Goal: Information Seeking & Learning: Learn about a topic

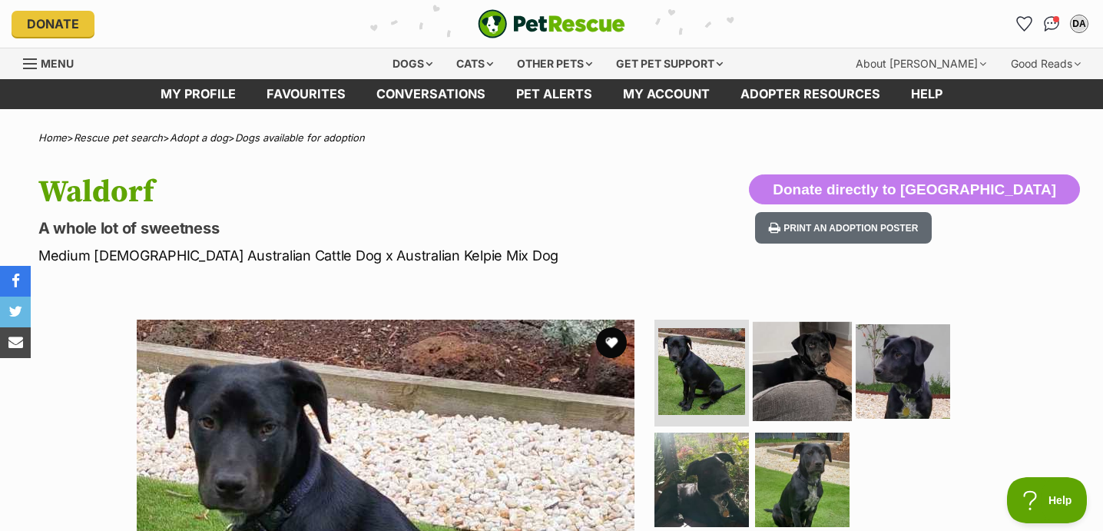
click at [825, 372] on img at bounding box center [801, 370] width 99 height 99
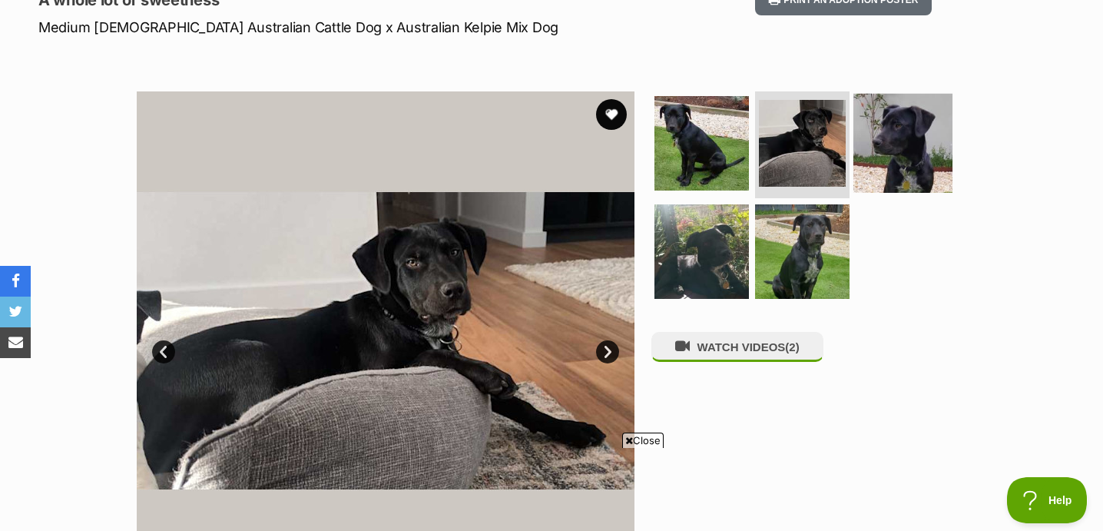
click at [924, 131] on img at bounding box center [902, 142] width 99 height 99
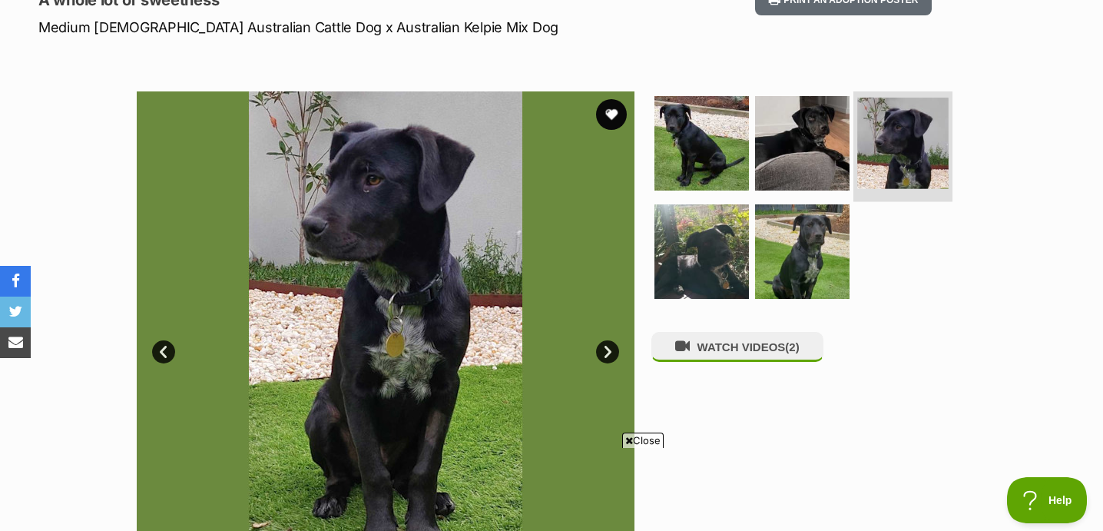
click at [884, 132] on img at bounding box center [902, 143] width 91 height 91
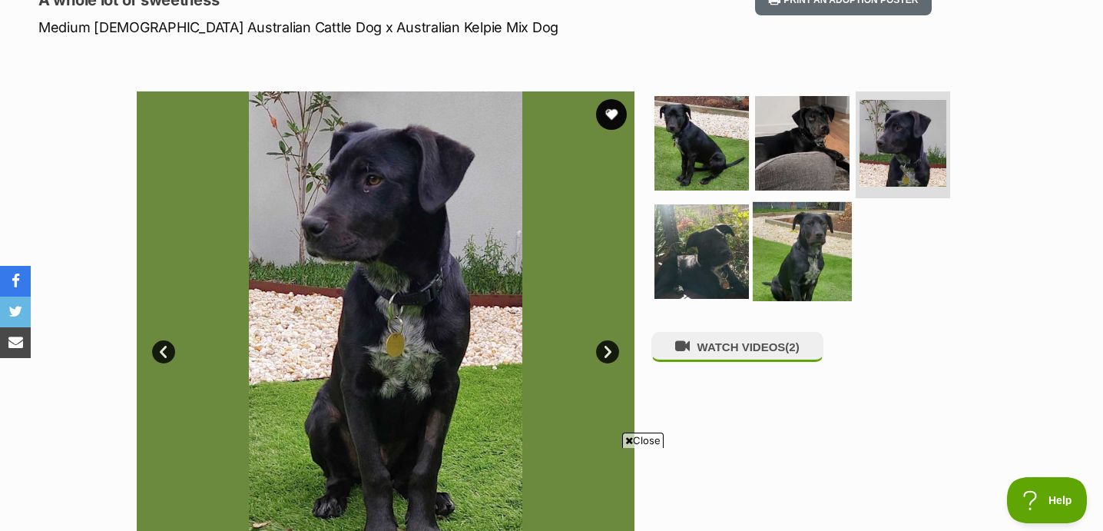
scroll to position [250, 0]
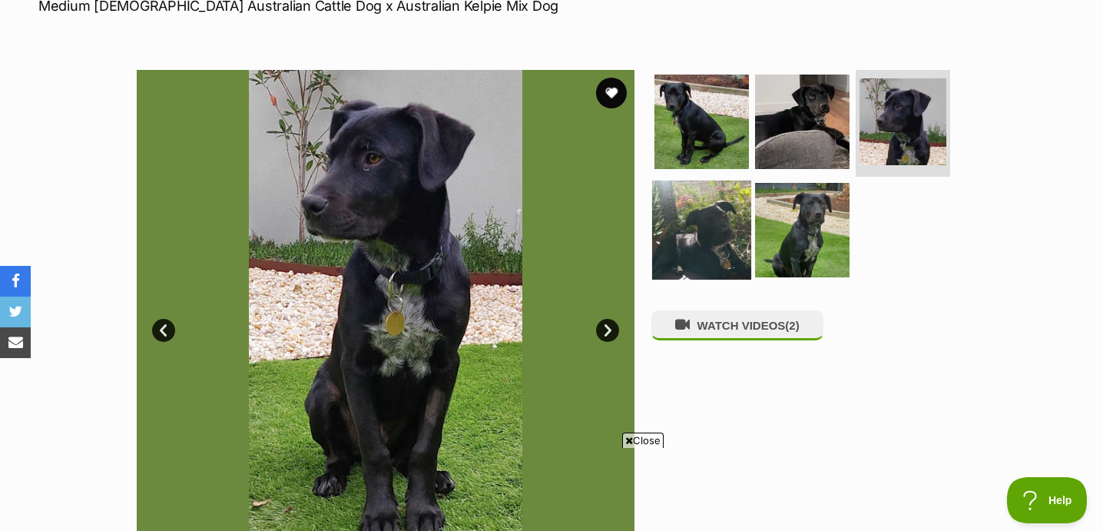
click at [703, 256] on img at bounding box center [701, 229] width 99 height 99
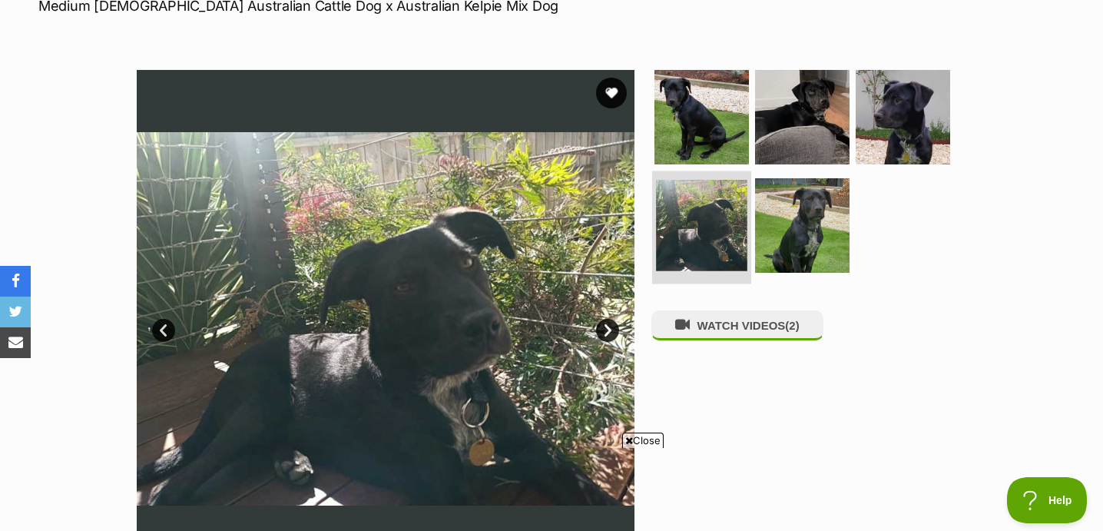
click at [703, 266] on img at bounding box center [701, 225] width 91 height 91
click at [773, 261] on img at bounding box center [802, 225] width 94 height 94
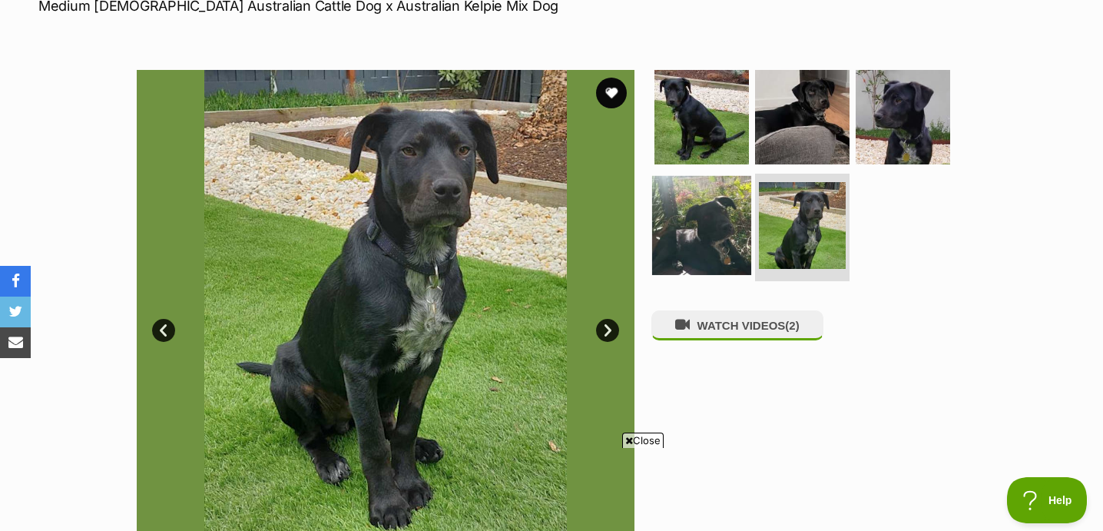
click at [803, 237] on img at bounding box center [802, 225] width 87 height 87
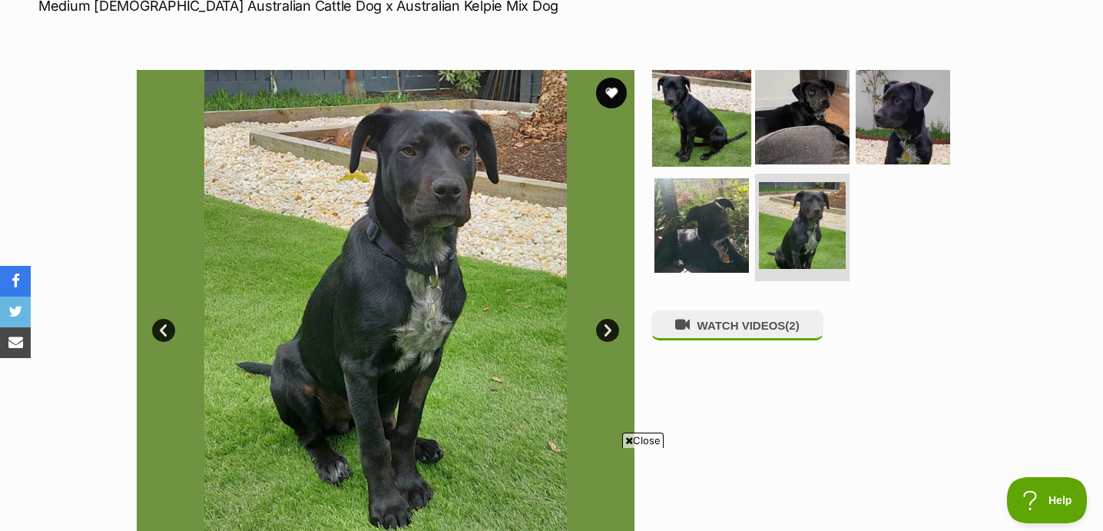
drag, startPoint x: 716, startPoint y: 145, endPoint x: 422, endPoint y: 246, distance: 310.8
click at [716, 145] on img at bounding box center [701, 117] width 94 height 94
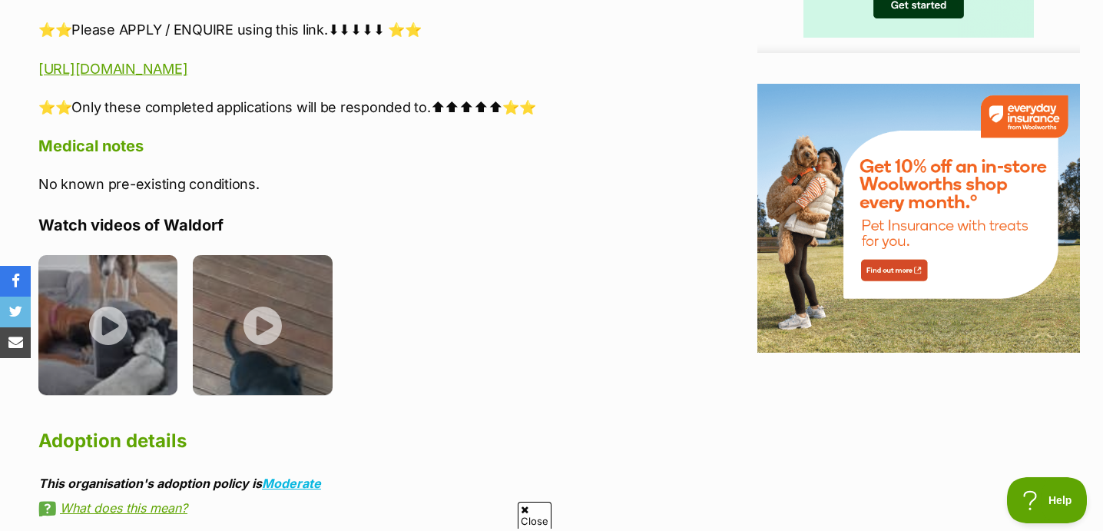
scroll to position [0, 0]
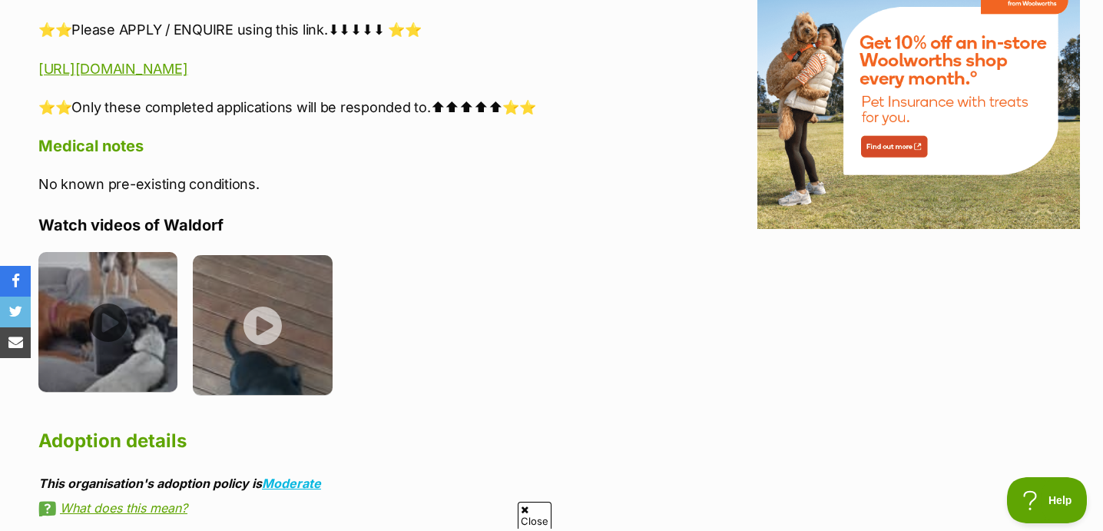
click at [122, 342] on img at bounding box center [107, 321] width 139 height 139
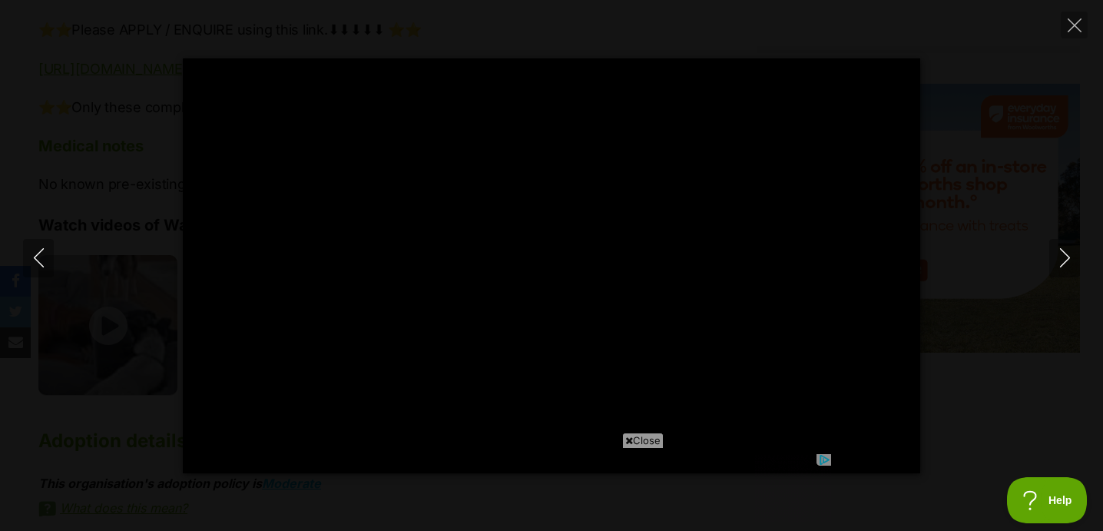
click at [644, 441] on span "Close" at bounding box center [642, 439] width 41 height 15
click at [1066, 19] on div "Pause Play % buffered 00:00 -00:25 Unmute Mute Disable captions Enable captions…" at bounding box center [551, 265] width 1103 height 531
type input "62.14"
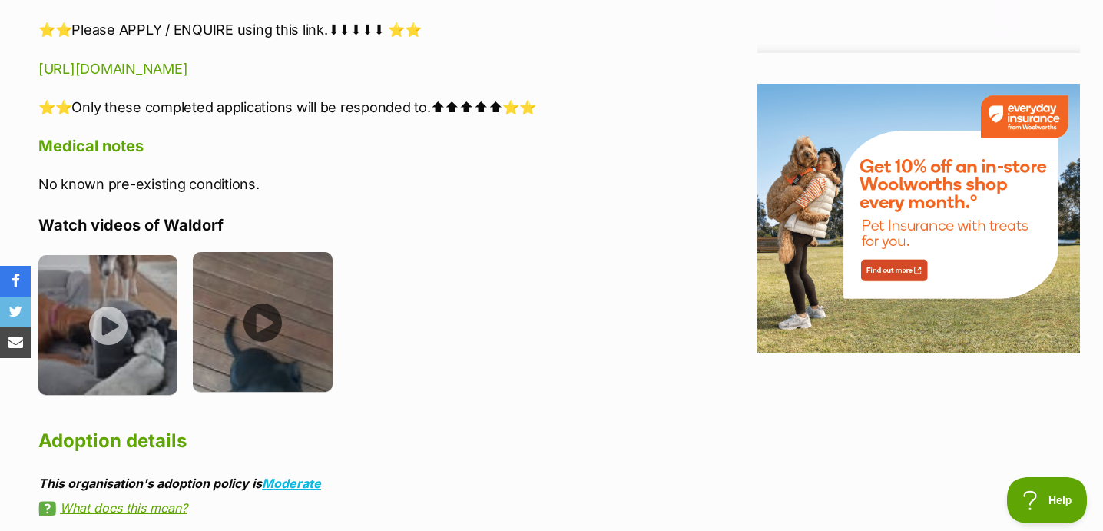
click at [266, 328] on img at bounding box center [262, 321] width 139 height 139
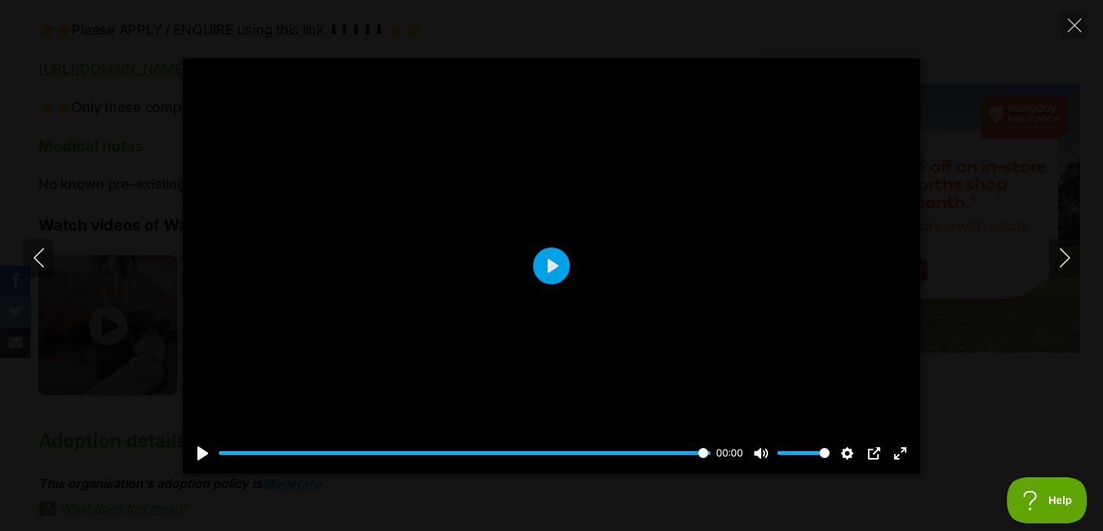
type input "100"
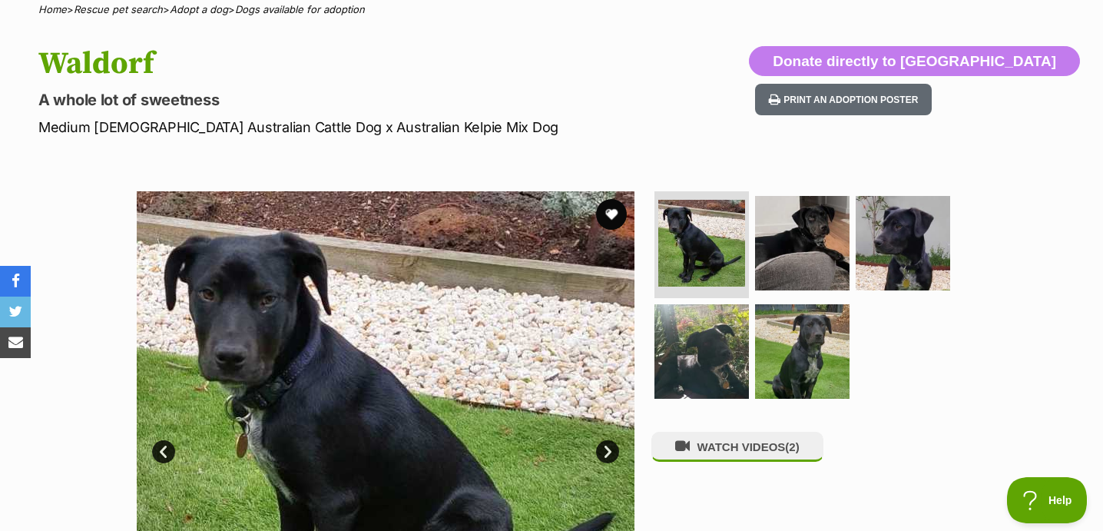
scroll to position [216, 0]
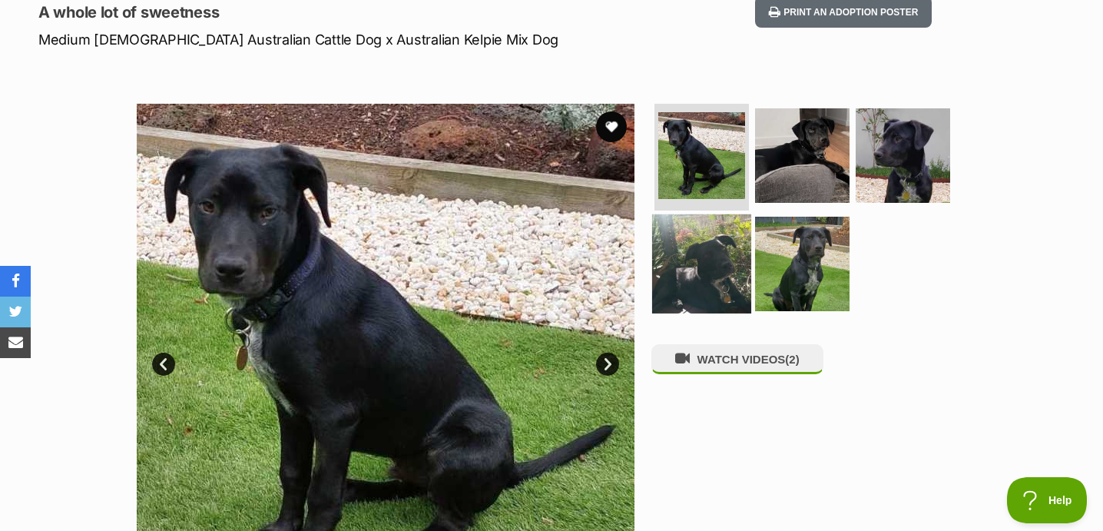
click at [724, 267] on img at bounding box center [701, 263] width 99 height 99
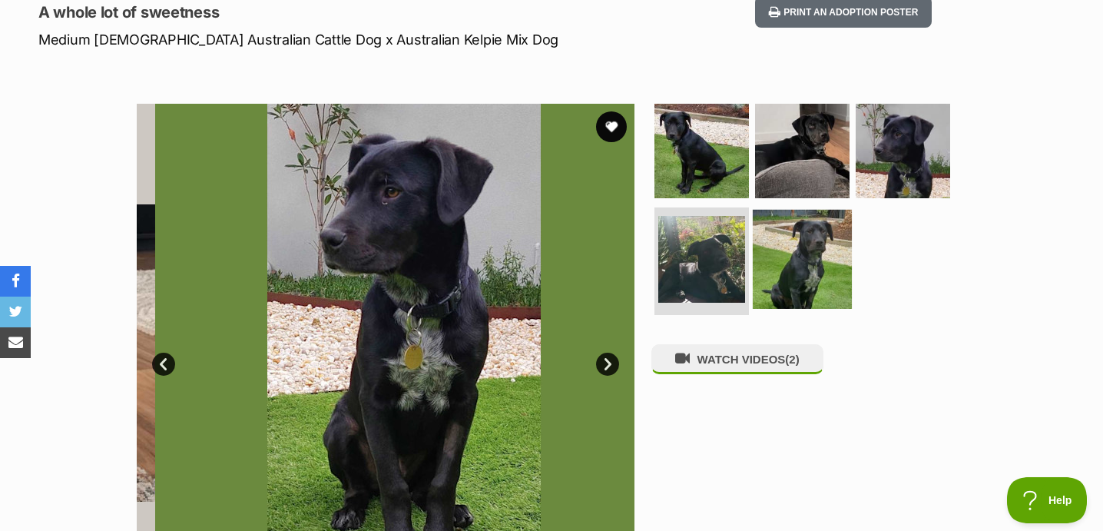
scroll to position [0, 0]
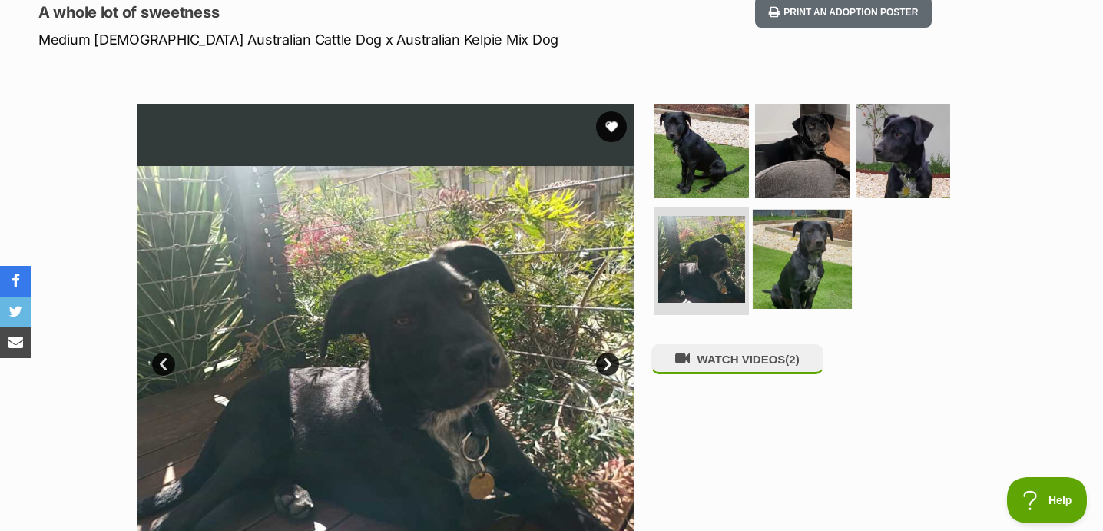
click at [779, 269] on img at bounding box center [801, 259] width 99 height 99
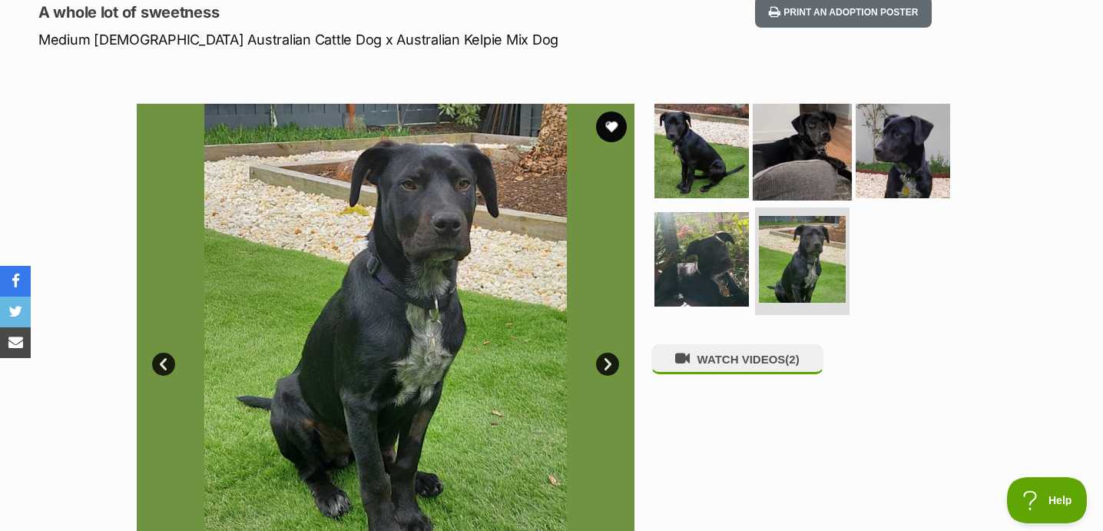
click at [818, 159] on img at bounding box center [801, 150] width 99 height 99
